Goal: Task Accomplishment & Management: Use online tool/utility

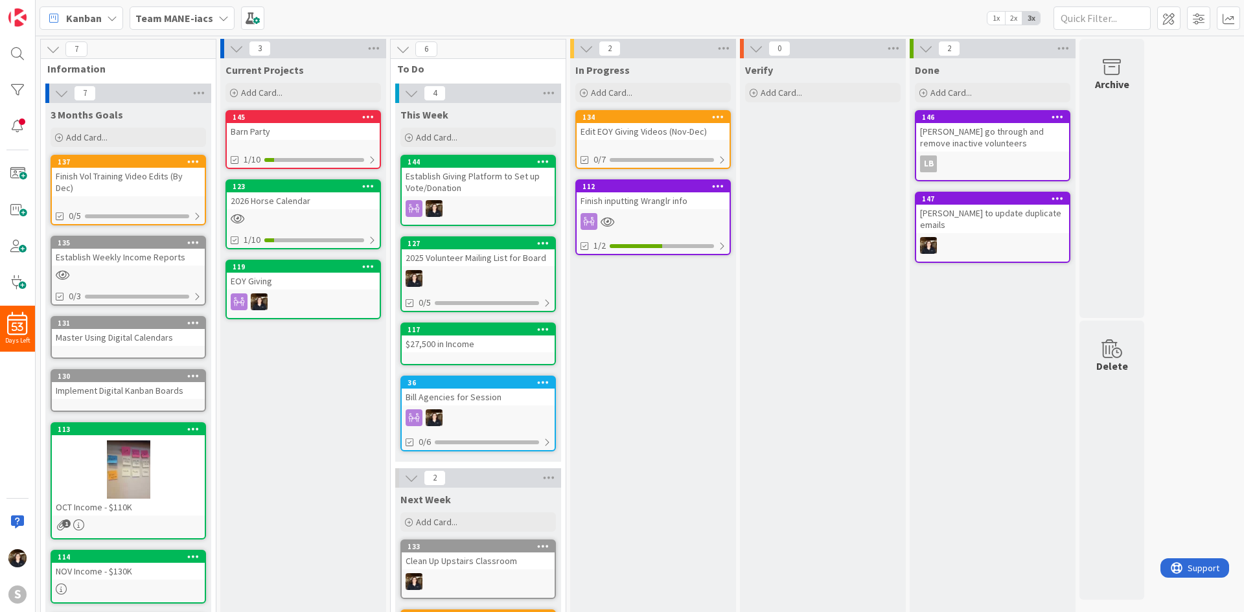
click at [219, 17] on icon at bounding box center [223, 18] width 10 height 10
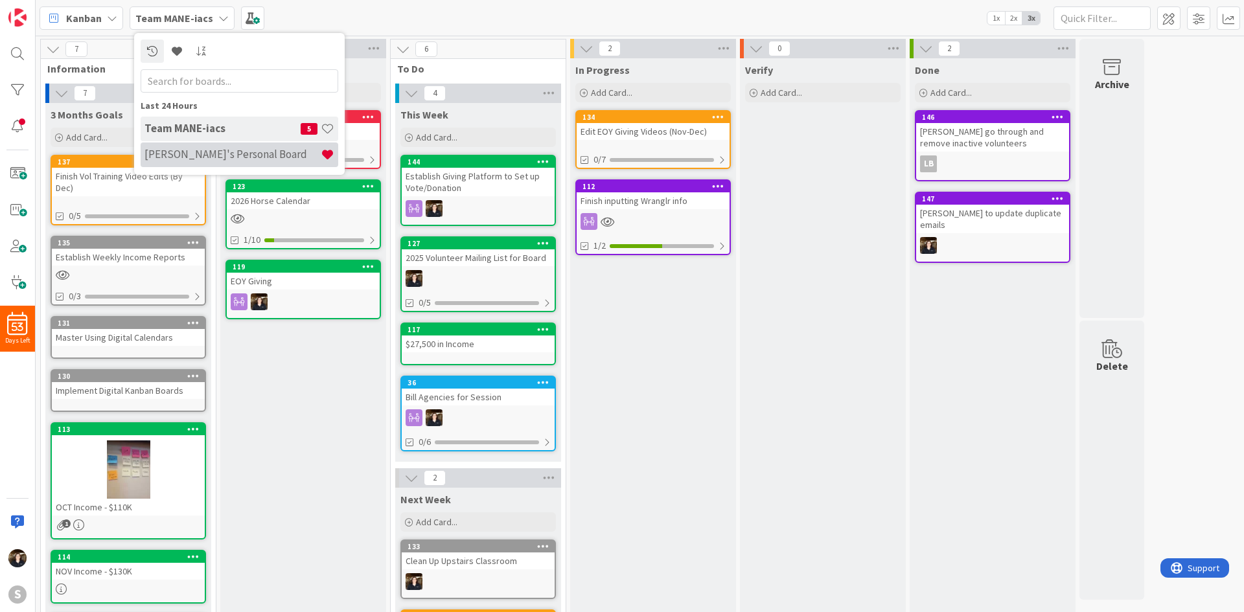
click at [229, 157] on h4 "[PERSON_NAME]'s Personal Board" at bounding box center [232, 154] width 176 height 13
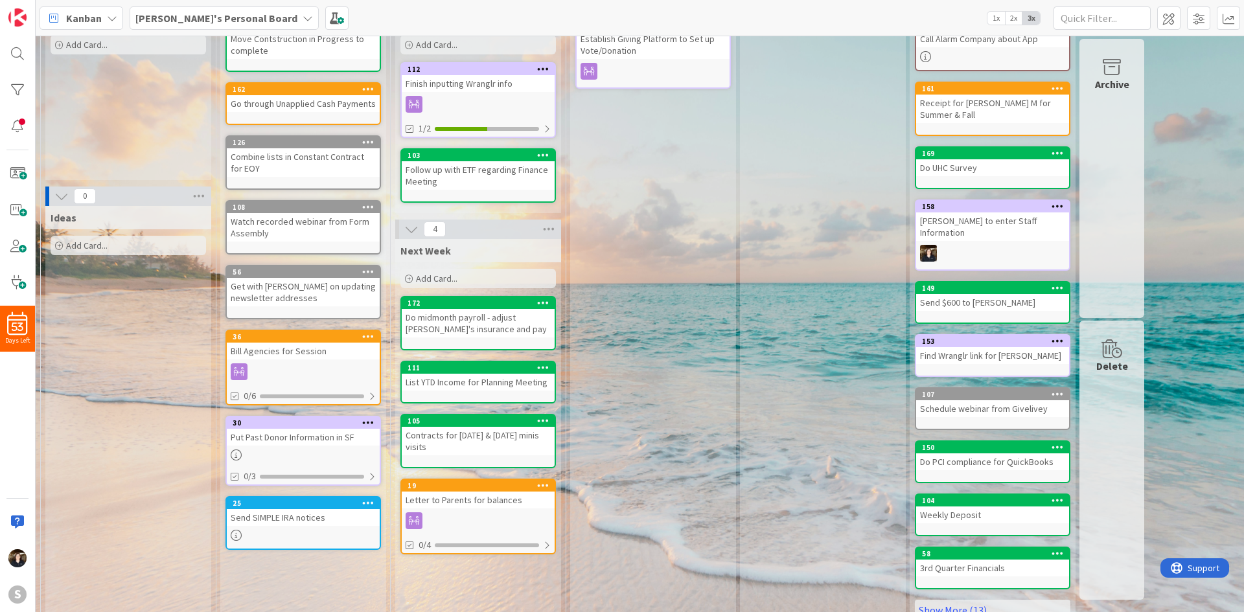
scroll to position [100, 0]
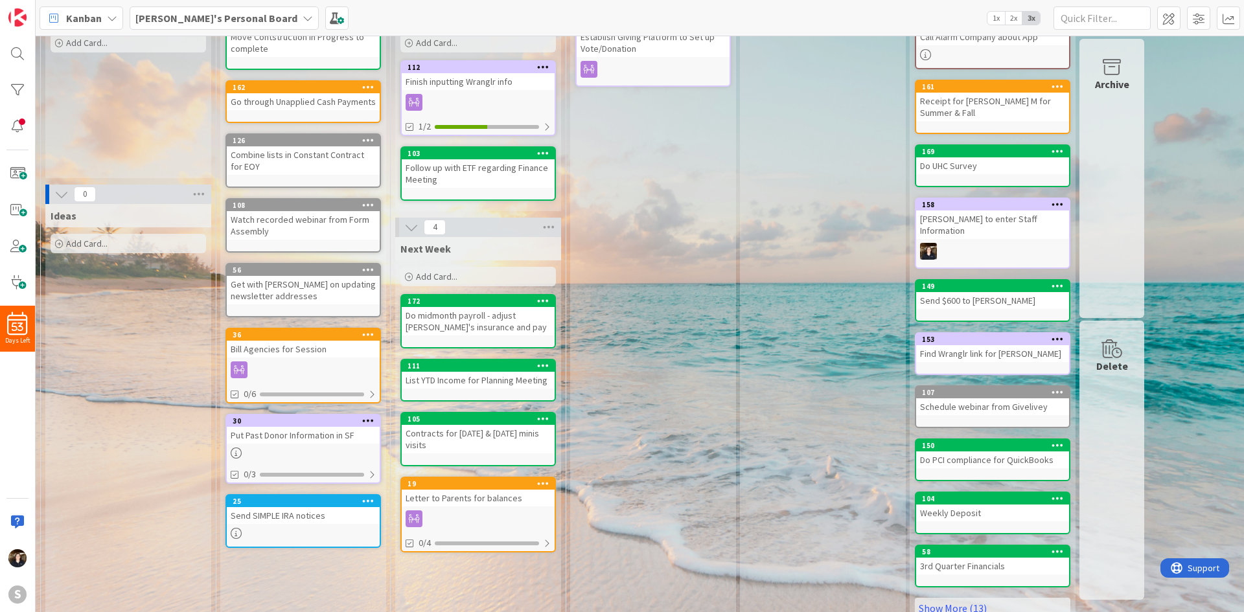
click at [321, 371] on div at bounding box center [303, 369] width 153 height 17
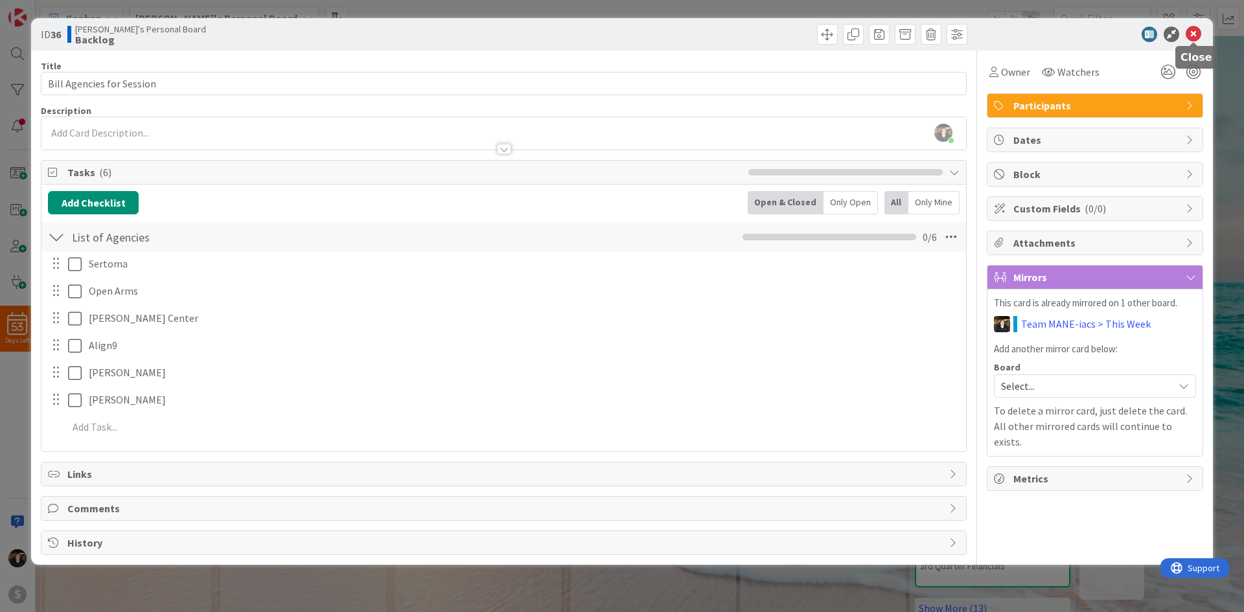
click at [1193, 36] on icon at bounding box center [1193, 35] width 16 height 16
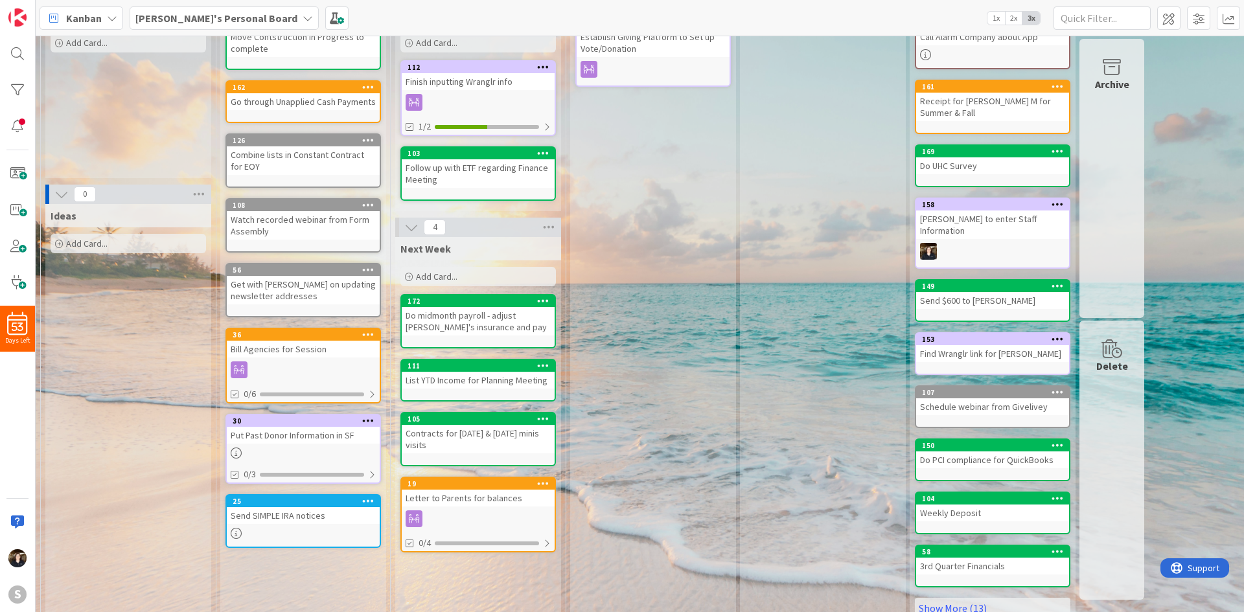
click at [648, 222] on div "In Progress Add Card... 144 Establish Giving Platform to Set up Vote/Donation" at bounding box center [653, 294] width 166 height 670
